Goal: Task Accomplishment & Management: Use online tool/utility

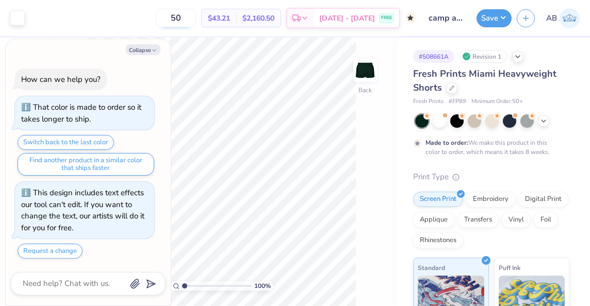
click at [196, 21] on input "50" at bounding box center [176, 18] width 40 height 19
click at [136, 44] on div "Collapse How can we help you? That color is made to order so it takes longer to…" at bounding box center [88, 172] width 165 height 267
click at [136, 53] on button "Collapse" at bounding box center [143, 49] width 35 height 11
type textarea "x"
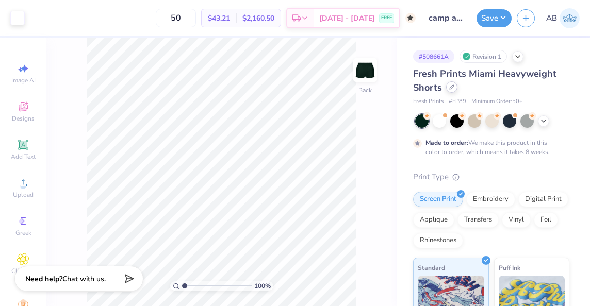
click at [450, 88] on icon at bounding box center [451, 87] width 5 height 5
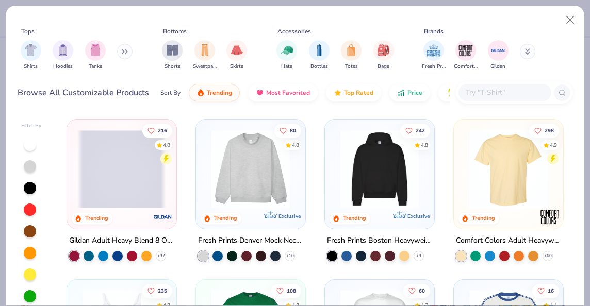
click at [474, 94] on input "text" at bounding box center [503, 93] width 79 height 12
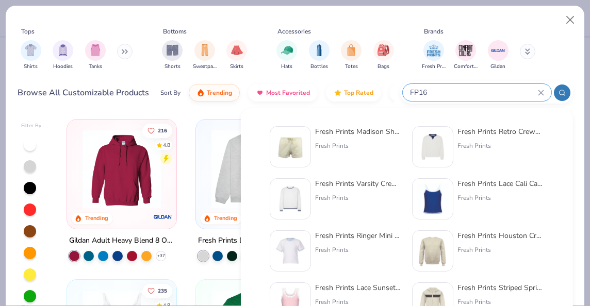
type input "FP16"
click at [346, 132] on div "Fresh Prints Madison Shorts" at bounding box center [358, 131] width 87 height 11
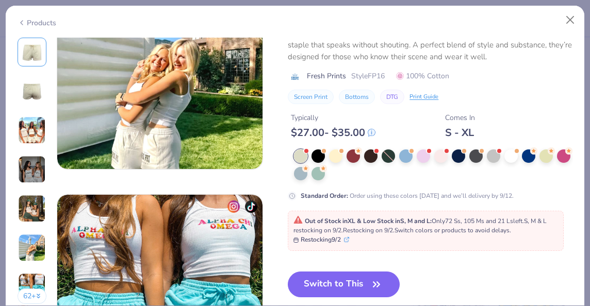
scroll to position [1229, 0]
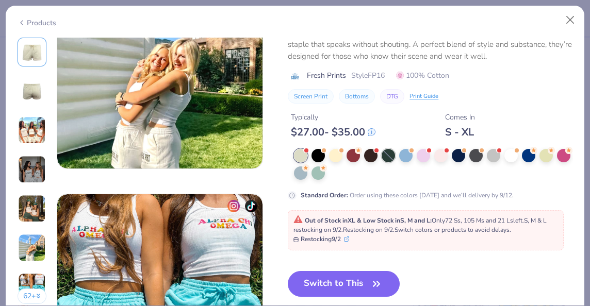
click at [391, 155] on div at bounding box center [387, 155] width 13 height 13
click at [387, 165] on div at bounding box center [433, 164] width 278 height 31
click at [387, 159] on div at bounding box center [387, 155] width 13 height 13
click at [389, 154] on div at bounding box center [387, 155] width 13 height 13
click at [343, 280] on button "Switch to This" at bounding box center [344, 284] width 112 height 26
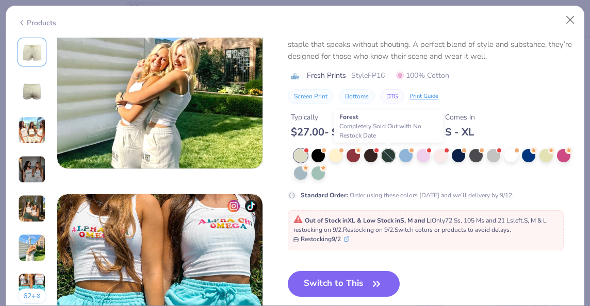
click at [388, 158] on div at bounding box center [387, 155] width 13 height 13
type textarea "x"
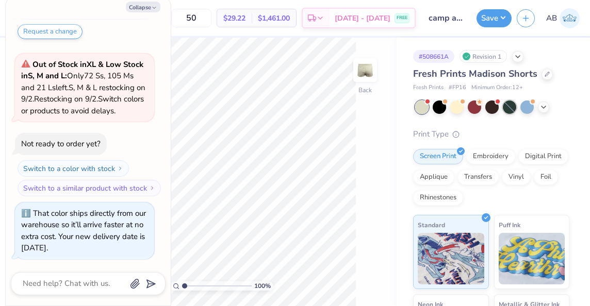
click at [506, 108] on div at bounding box center [509, 107] width 13 height 13
